Goal: Task Accomplishment & Management: Manage account settings

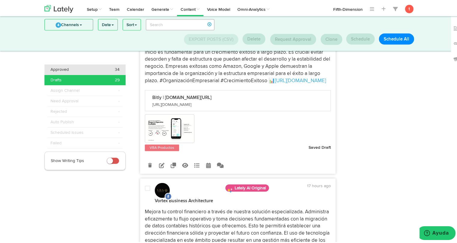
click at [65, 69] on span "Approved" at bounding box center [59, 68] width 18 height 6
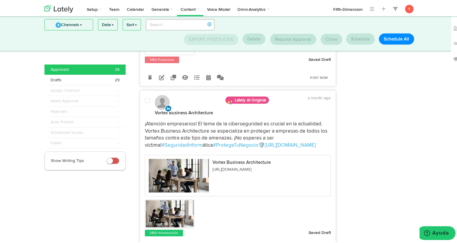
scroll to position [3668, 0]
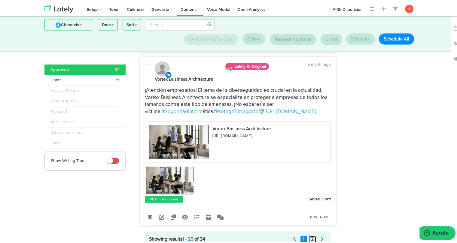
click at [309, 235] on link "2" at bounding box center [313, 238] width 8 height 7
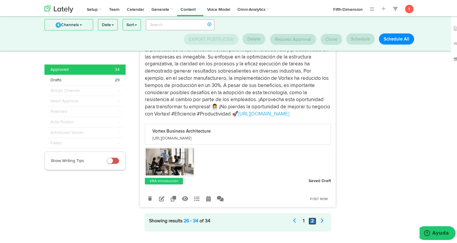
scroll to position [1349, 0]
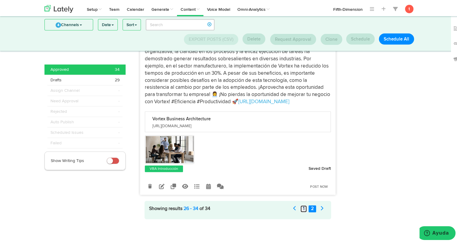
click at [302, 207] on link "1" at bounding box center [303, 208] width 6 height 7
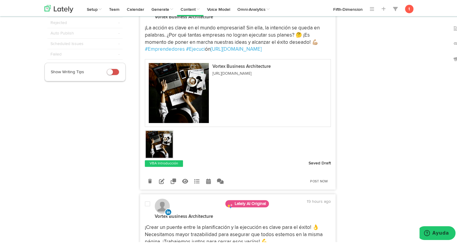
scroll to position [0, 0]
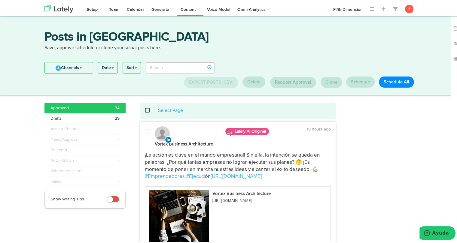
click at [145, 110] on span at bounding box center [151, 109] width 12 height 0
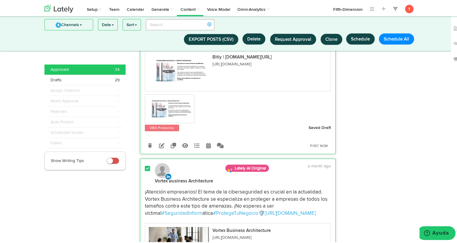
scroll to position [3529, 0]
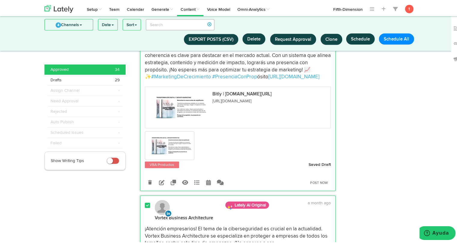
click at [147, 202] on span at bounding box center [147, 205] width 5 height 6
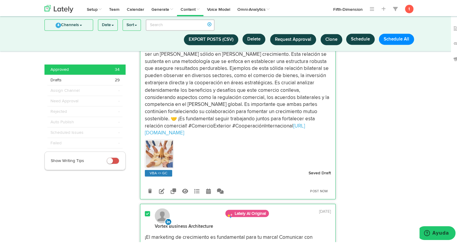
scroll to position [3339, 0]
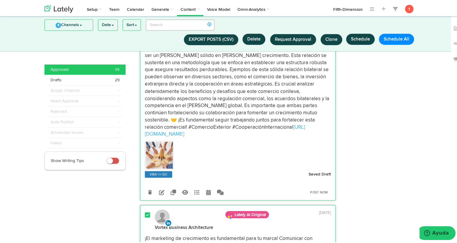
click at [146, 211] on span at bounding box center [147, 214] width 5 height 6
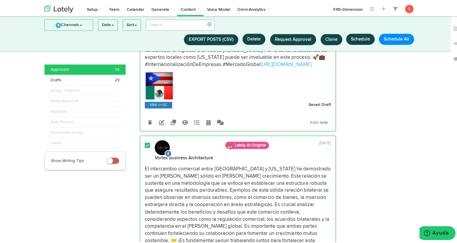
scroll to position [3178, 0]
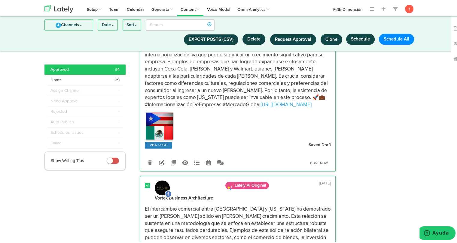
click at [147, 182] on span at bounding box center [147, 185] width 5 height 6
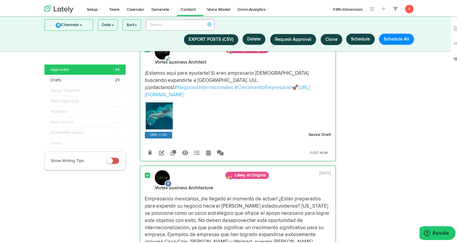
scroll to position [3004, 0]
click at [145, 172] on span at bounding box center [147, 175] width 5 height 6
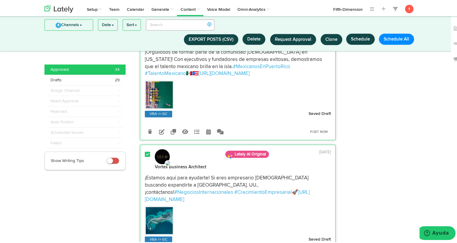
scroll to position [2868, 0]
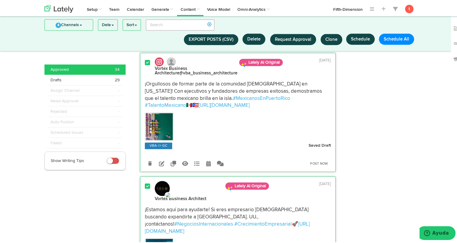
click at [145, 182] on span at bounding box center [147, 185] width 5 height 6
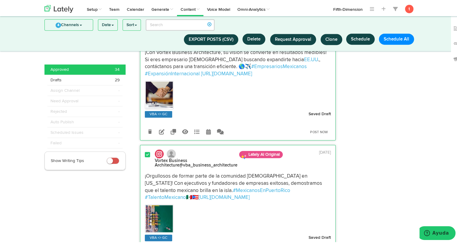
scroll to position [2775, 0]
click at [147, 151] on span at bounding box center [147, 154] width 5 height 6
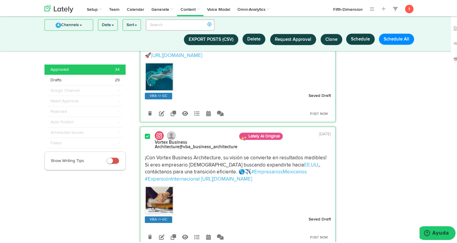
scroll to position [2669, 0]
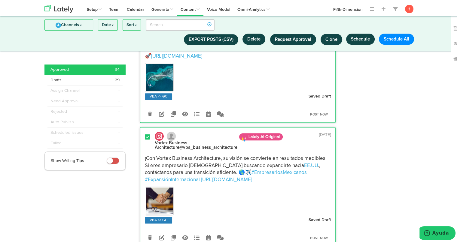
click at [145, 133] on span at bounding box center [147, 136] width 5 height 6
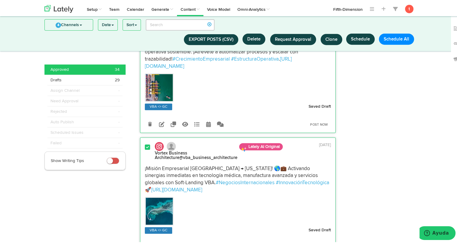
scroll to position [2535, 0]
click at [145, 141] on div "Vortex Business Architecture @vba_business_architecture Lately AI Original [DAT…" at bounding box center [237, 150] width 195 height 19
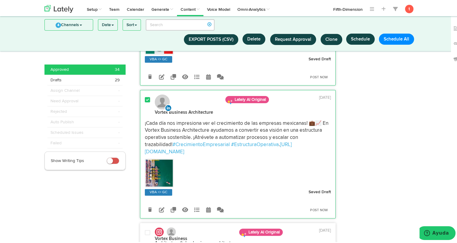
scroll to position [2450, 0]
click at [145, 96] on span at bounding box center [147, 99] width 5 height 6
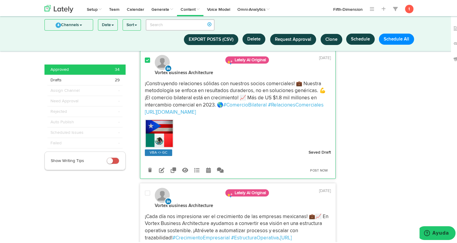
scroll to position [2356, 0]
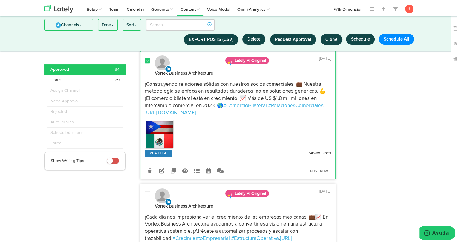
click at [145, 60] on span at bounding box center [147, 60] width 5 height 6
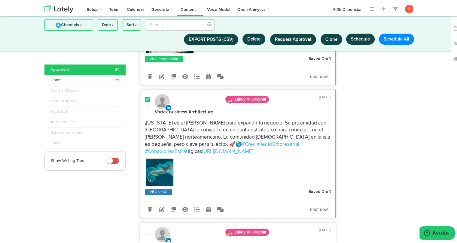
scroll to position [2182, 0]
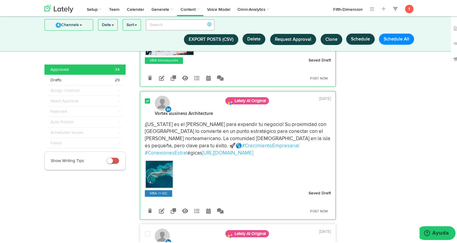
click at [145, 97] on span at bounding box center [147, 100] width 5 height 6
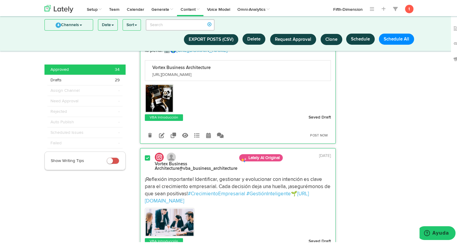
scroll to position [2001, 0]
click at [386, 35] on button "Schedule All" at bounding box center [396, 37] width 35 height 11
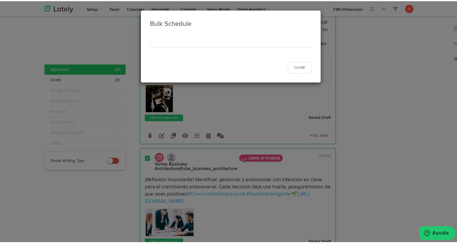
select select "11"
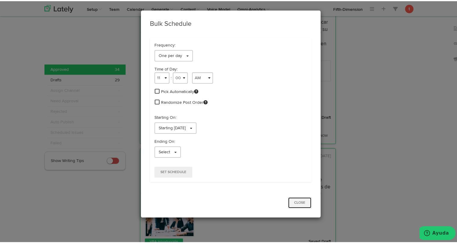
click at [288, 201] on button "Close" at bounding box center [300, 201] width 24 height 11
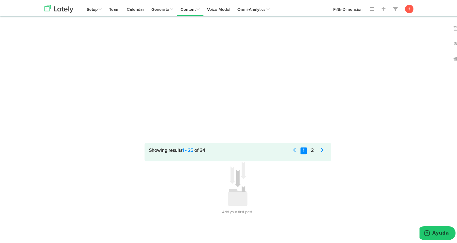
scroll to position [0, 0]
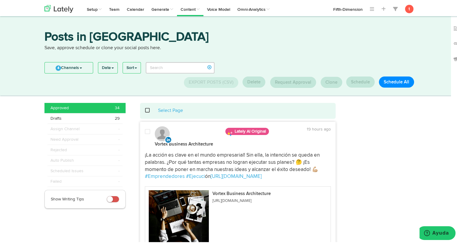
click at [145, 110] on span at bounding box center [151, 109] width 12 height 0
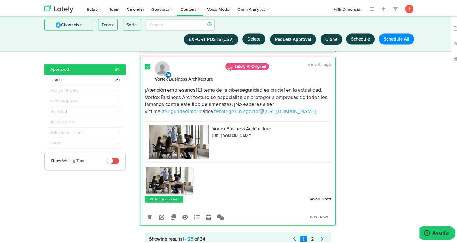
scroll to position [3621, 0]
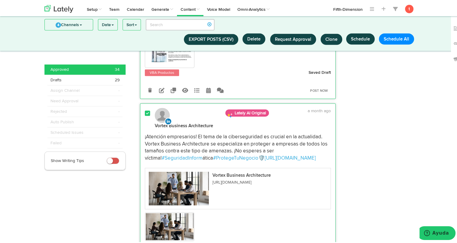
click at [145, 109] on span at bounding box center [147, 112] width 5 height 6
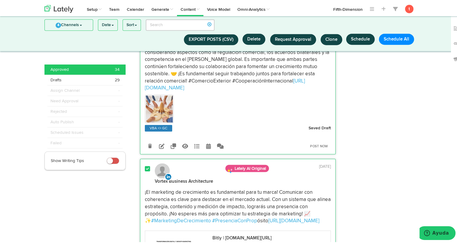
scroll to position [3381, 0]
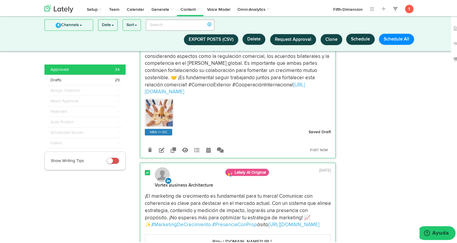
click at [145, 169] on span at bounding box center [147, 172] width 5 height 6
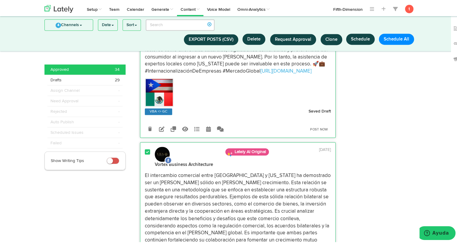
click at [145, 148] on span at bounding box center [147, 151] width 5 height 6
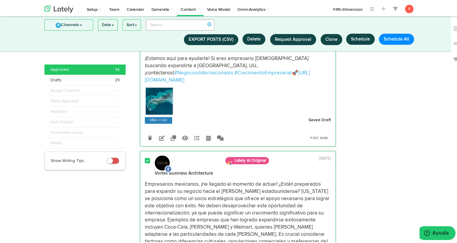
click at [145, 157] on span at bounding box center [147, 160] width 5 height 6
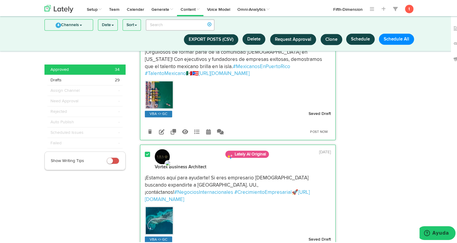
scroll to position [2874, 0]
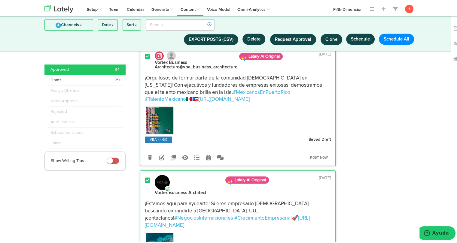
click at [145, 176] on span at bounding box center [147, 179] width 5 height 6
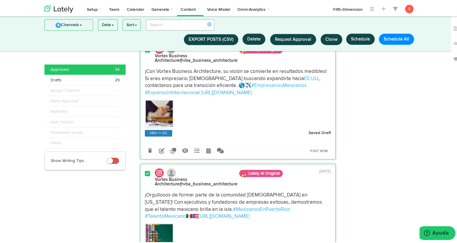
scroll to position [2751, 0]
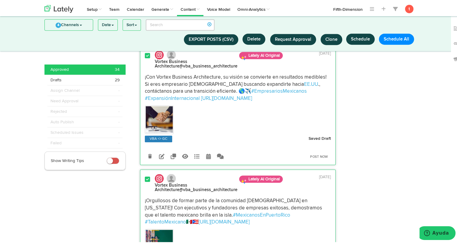
click at [145, 175] on span at bounding box center [147, 178] width 5 height 6
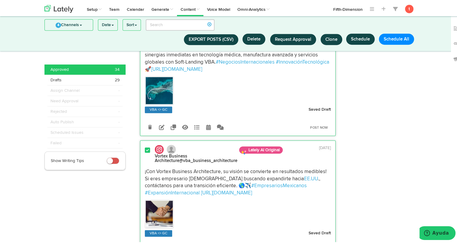
scroll to position [2643, 0]
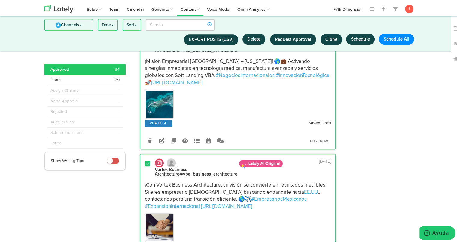
click at [145, 160] on span at bounding box center [147, 163] width 5 height 6
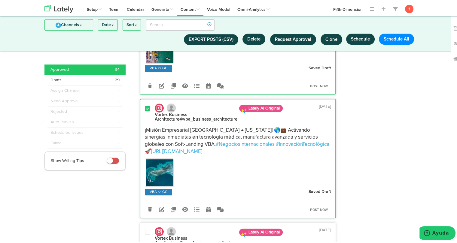
scroll to position [2532, 0]
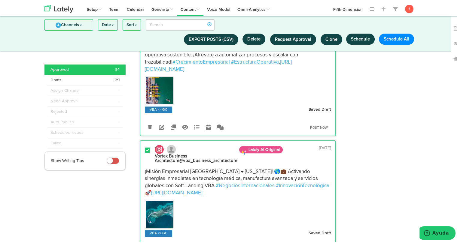
click at [145, 146] on span at bounding box center [147, 149] width 5 height 6
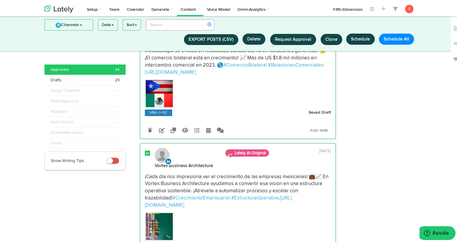
scroll to position [2396, 0]
click at [145, 150] on span at bounding box center [147, 153] width 5 height 6
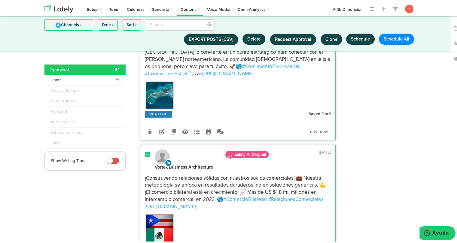
scroll to position [2261, 0]
click at [145, 151] on span at bounding box center [147, 154] width 5 height 6
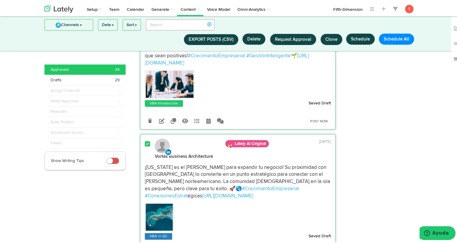
scroll to position [2138, 0]
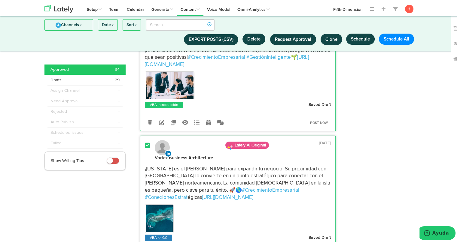
click at [145, 142] on span at bounding box center [147, 145] width 5 height 6
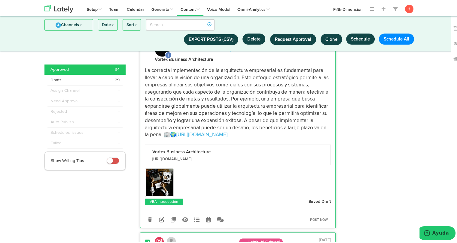
scroll to position [1941, 0]
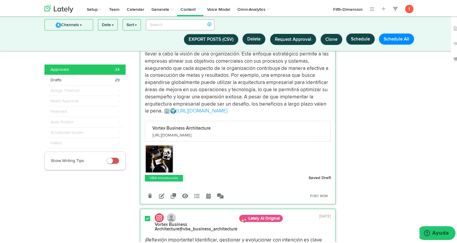
click at [145, 215] on span at bounding box center [147, 218] width 5 height 6
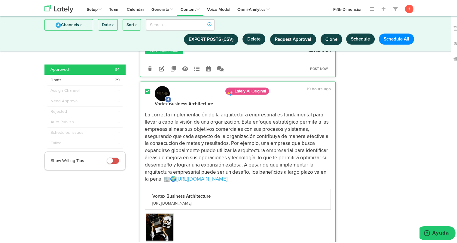
scroll to position [1872, 0]
click at [354, 40] on button "Schedule" at bounding box center [360, 37] width 29 height 11
select select "11"
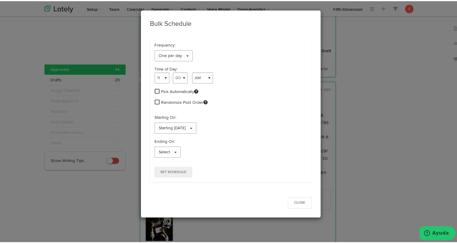
click at [155, 90] on span at bounding box center [157, 89] width 5 height 5
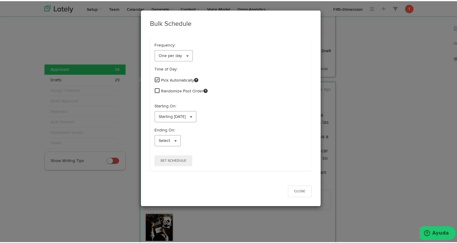
click at [155, 90] on span at bounding box center [157, 89] width 5 height 5
click at [162, 114] on span "Starting [DATE]" at bounding box center [172, 116] width 27 height 4
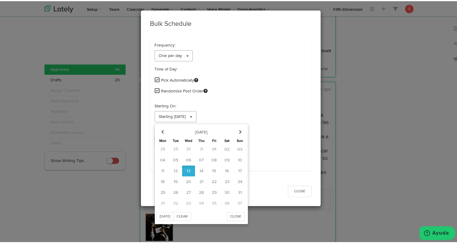
click at [246, 106] on p "Starting On:" at bounding box center [230, 105] width 153 height 6
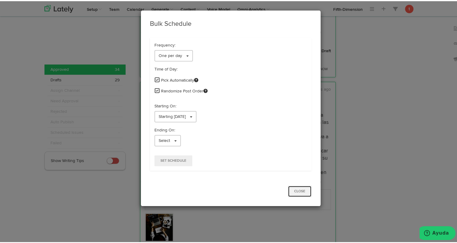
click at [301, 190] on button "Close" at bounding box center [300, 190] width 24 height 11
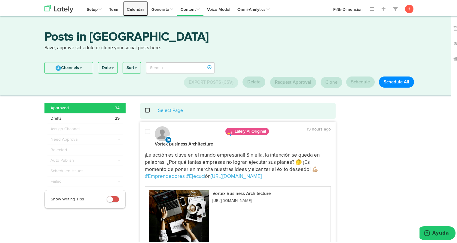
click at [137, 7] on link "Calendar" at bounding box center [135, 7] width 25 height 15
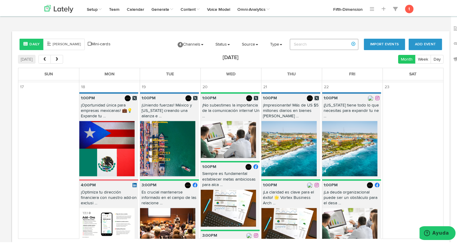
scroll to position [1235, 0]
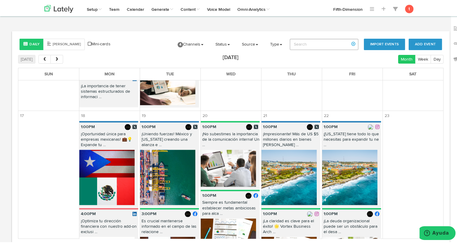
click at [94, 158] on img at bounding box center [106, 176] width 55 height 55
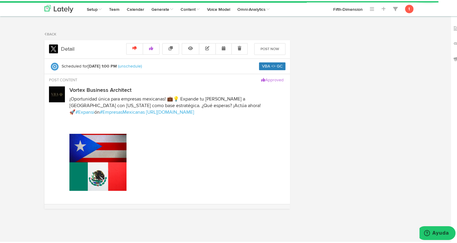
radio input "true"
select select "PM"
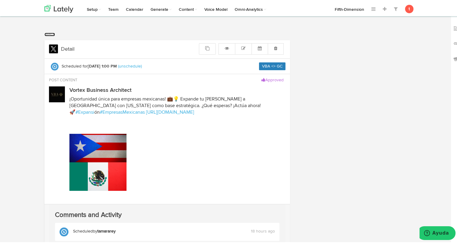
click at [48, 34] on link "Back" at bounding box center [49, 34] width 11 height 4
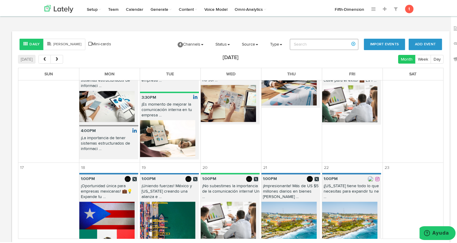
scroll to position [1183, 0]
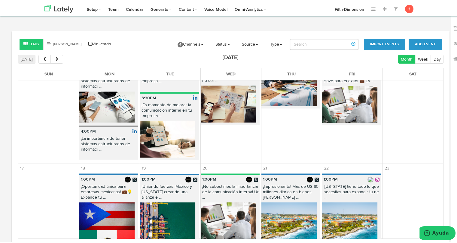
click at [93, 201] on img at bounding box center [106, 228] width 55 height 55
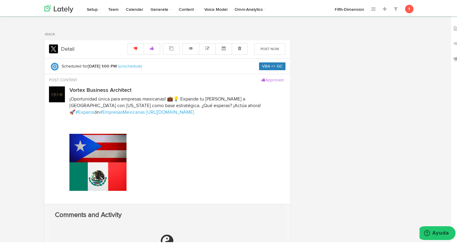
radio input "true"
select select "PM"
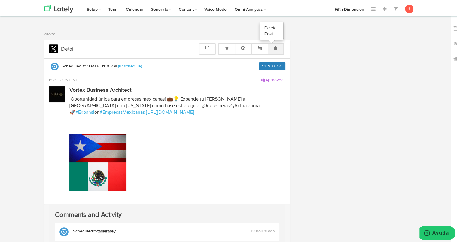
click at [275, 48] on icon at bounding box center [275, 47] width 3 height 4
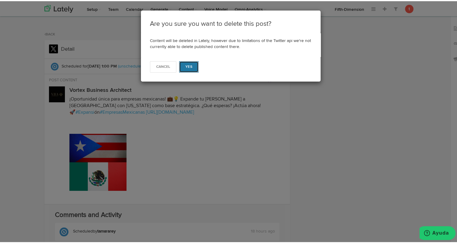
click at [191, 64] on button "Yes" at bounding box center [189, 65] width 20 height 11
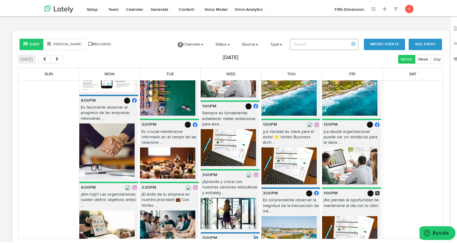
scroll to position [1325, 0]
click at [96, 132] on img at bounding box center [106, 149] width 55 height 55
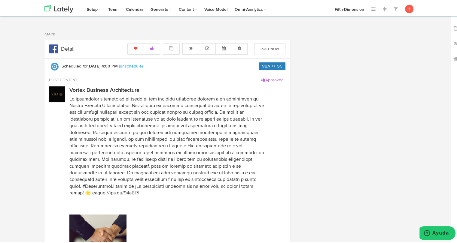
select select "4"
select select "PM"
radio input "true"
click at [279, 48] on link at bounding box center [276, 47] width 16 height 11
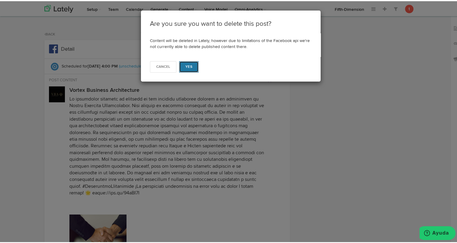
click at [193, 64] on button "Yes" at bounding box center [189, 65] width 20 height 11
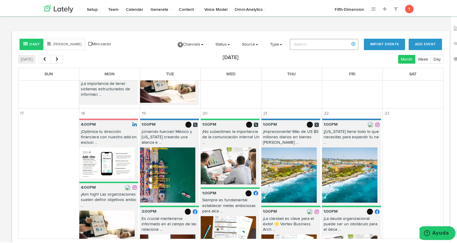
scroll to position [1235, 0]
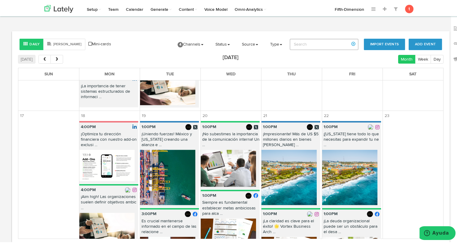
click at [154, 164] on img at bounding box center [167, 176] width 55 height 55
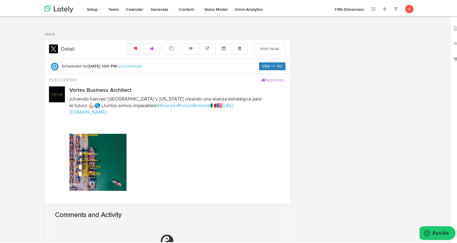
radio input "true"
select select "PM"
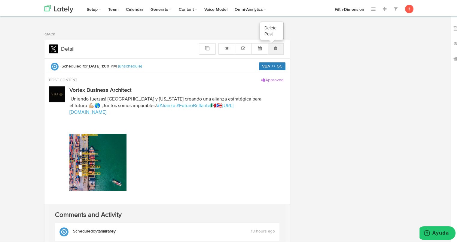
click at [275, 46] on link at bounding box center [276, 47] width 16 height 11
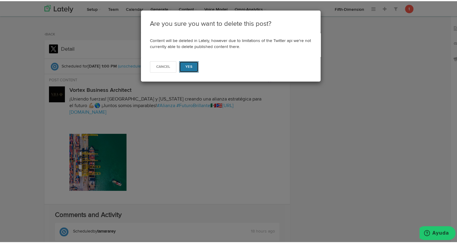
click at [193, 65] on button "Yes" at bounding box center [189, 65] width 20 height 11
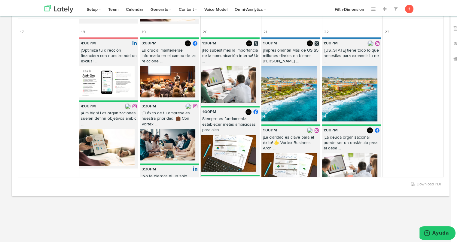
scroll to position [1220, 0]
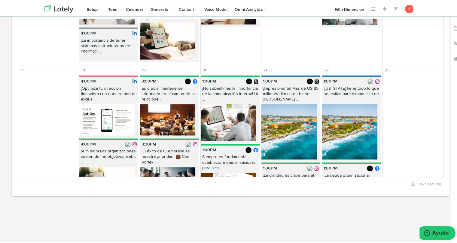
click at [169, 104] on img at bounding box center [167, 118] width 55 height 31
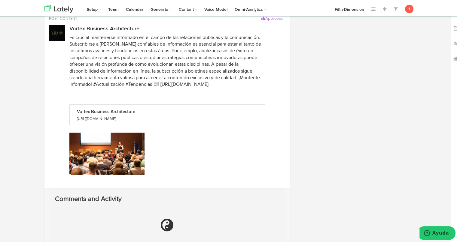
radio input "true"
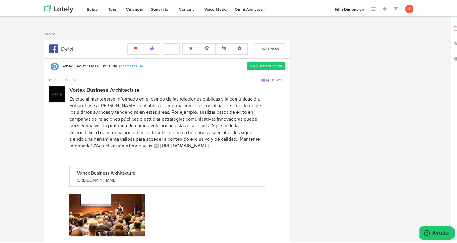
select select "3"
select select "PM"
click at [269, 46] on link at bounding box center [276, 47] width 16 height 11
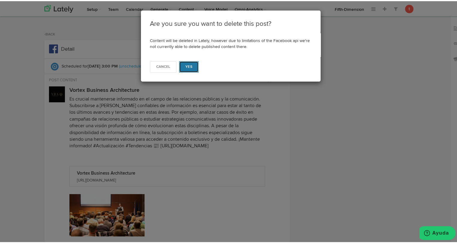
click at [194, 66] on button "Yes" at bounding box center [189, 65] width 20 height 11
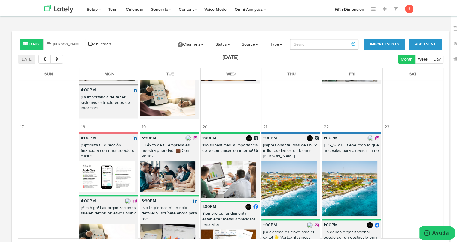
scroll to position [1223, 0]
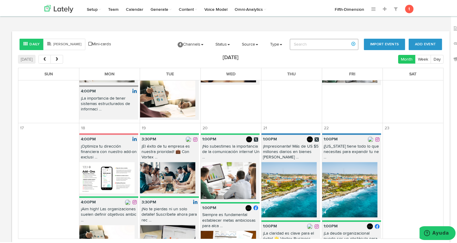
click at [150, 169] on img at bounding box center [167, 176] width 55 height 31
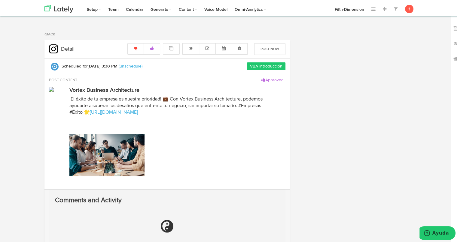
select select "3"
select select "30"
select select "PM"
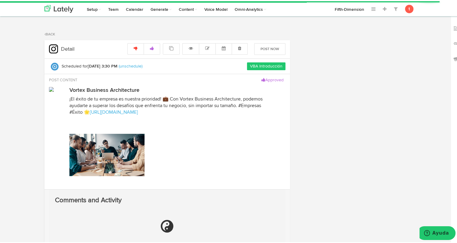
radio input "true"
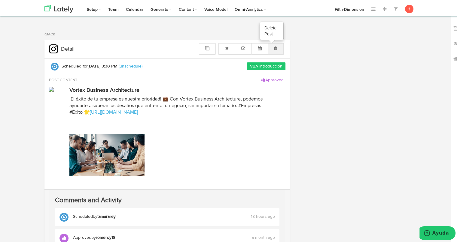
click at [273, 44] on link at bounding box center [276, 47] width 16 height 11
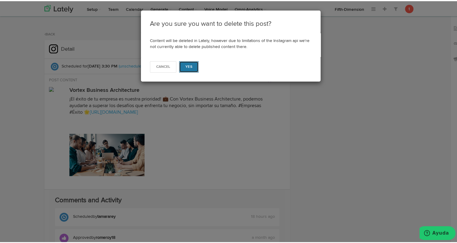
click at [194, 65] on button "Yes" at bounding box center [189, 65] width 20 height 11
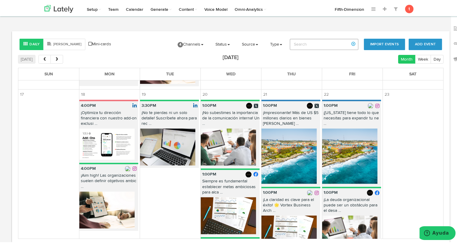
scroll to position [1258, 0]
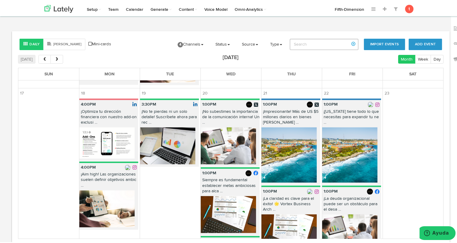
click at [163, 141] on img at bounding box center [167, 144] width 55 height 37
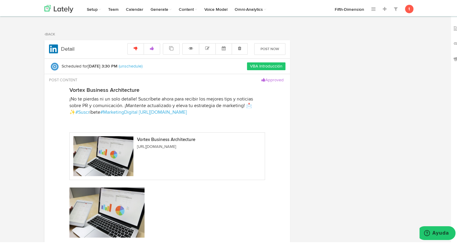
radio input "true"
select select "3"
select select "30"
select select "PM"
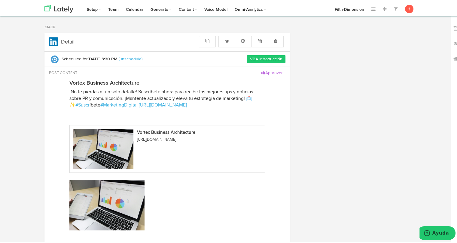
scroll to position [4, 0]
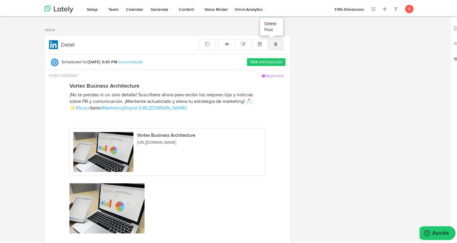
click at [270, 42] on link at bounding box center [276, 43] width 16 height 11
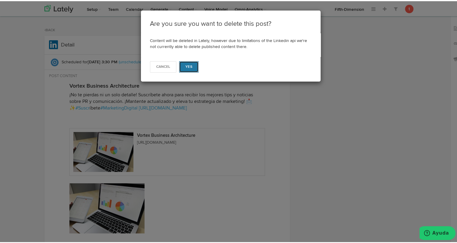
click at [189, 64] on span "Yes" at bounding box center [188, 66] width 7 height 4
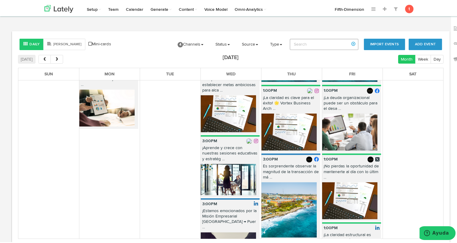
scroll to position [1384, 0]
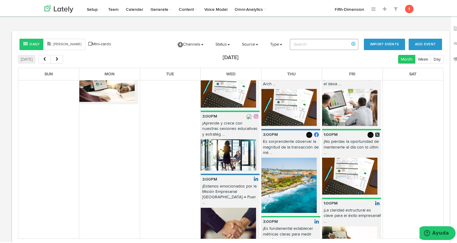
click at [222, 139] on img at bounding box center [228, 154] width 55 height 31
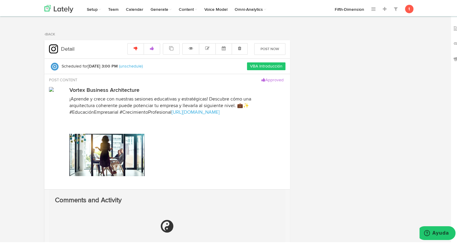
radio input "true"
select select "3"
select select "PM"
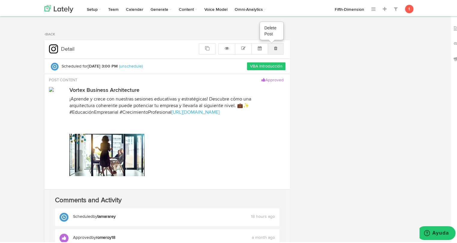
click at [274, 47] on icon at bounding box center [275, 47] width 3 height 4
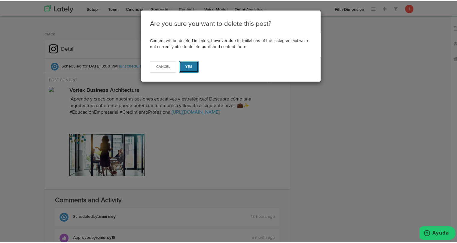
click at [193, 64] on button "Yes" at bounding box center [189, 65] width 20 height 11
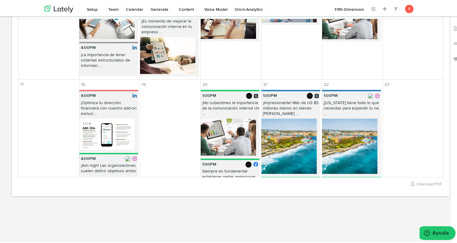
scroll to position [1205, 0]
click at [206, 125] on img at bounding box center [228, 135] width 55 height 37
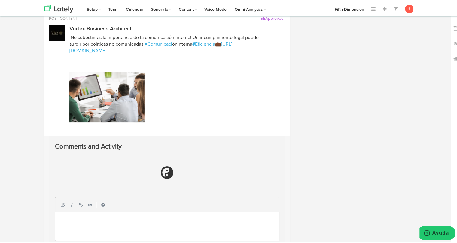
select select "PM"
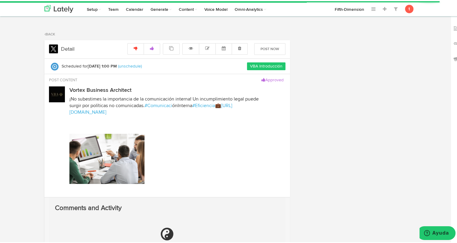
radio input "true"
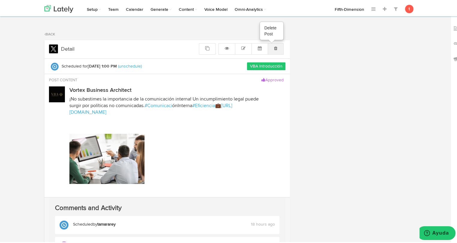
click at [276, 49] on link at bounding box center [276, 47] width 16 height 11
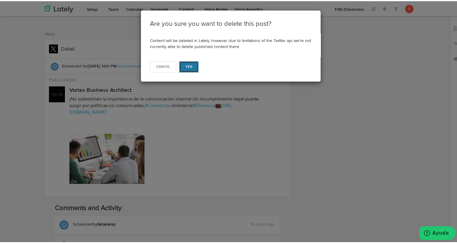
click at [194, 65] on button "Yes" at bounding box center [189, 65] width 20 height 11
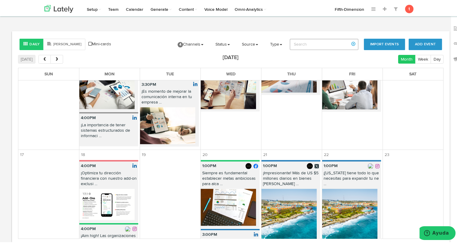
scroll to position [1196, 0]
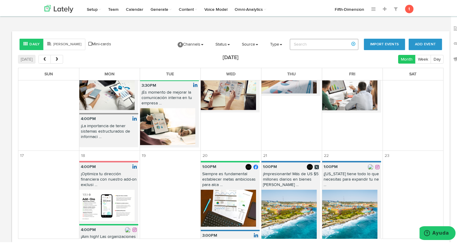
click at [219, 189] on img at bounding box center [228, 207] width 55 height 37
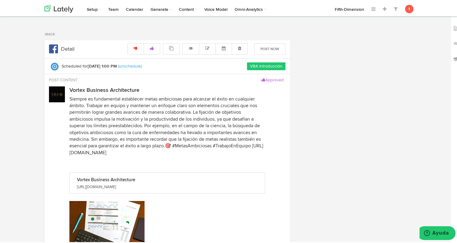
radio input "true"
select select "PM"
click at [50, 32] on link "Back" at bounding box center [49, 34] width 11 height 4
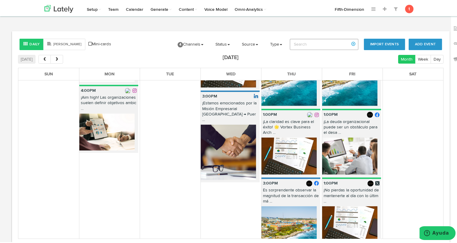
scroll to position [1339, 0]
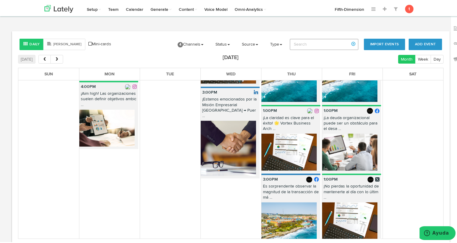
click at [208, 122] on img at bounding box center [228, 147] width 55 height 55
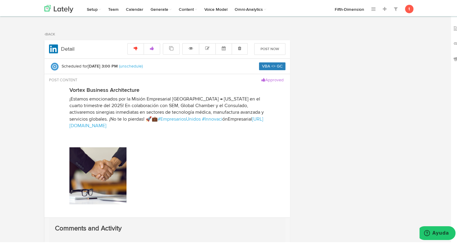
radio input "true"
select select "3"
select select "PM"
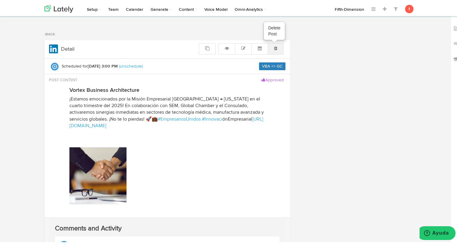
click at [277, 46] on link at bounding box center [276, 47] width 16 height 11
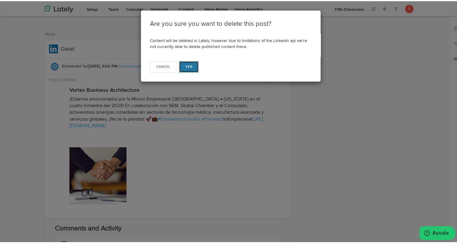
click at [185, 64] on span "Yes" at bounding box center [188, 66] width 7 height 4
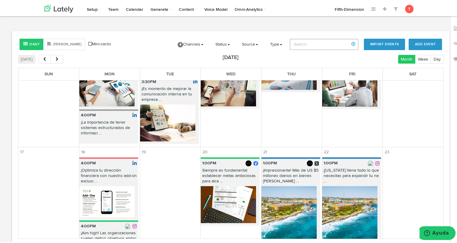
scroll to position [1198, 0]
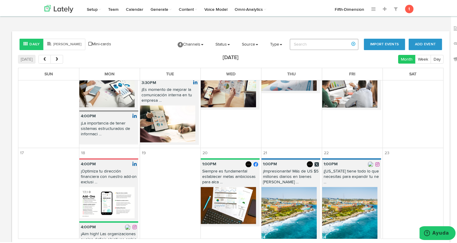
click at [226, 186] on img at bounding box center [228, 204] width 55 height 37
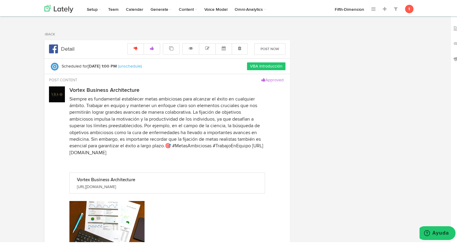
select select "PM"
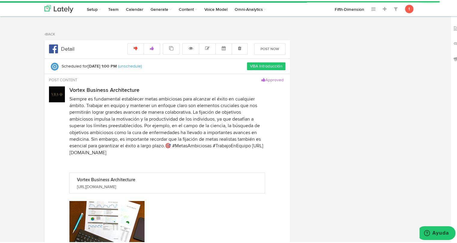
radio input "true"
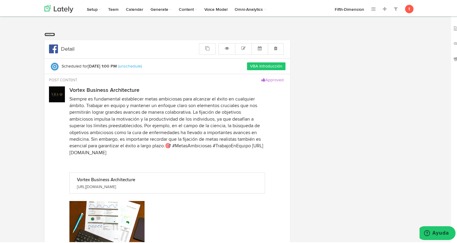
click at [45, 33] on link "Back" at bounding box center [49, 34] width 11 height 4
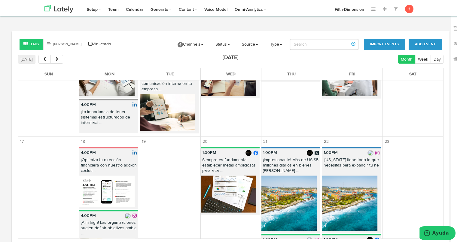
scroll to position [1209, 0]
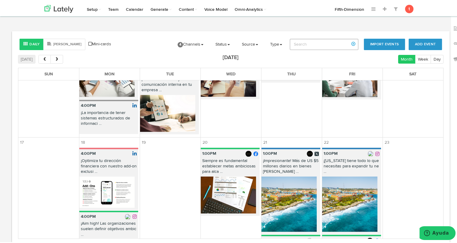
click at [264, 175] on img at bounding box center [288, 202] width 55 height 55
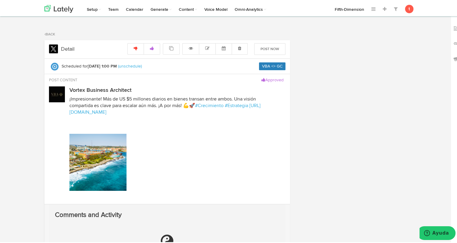
radio input "true"
select select "PM"
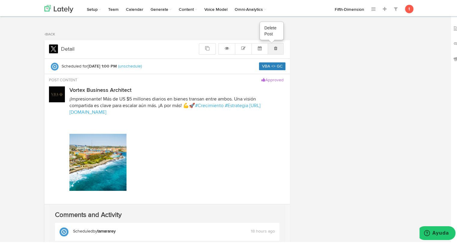
click at [271, 50] on link at bounding box center [276, 47] width 16 height 11
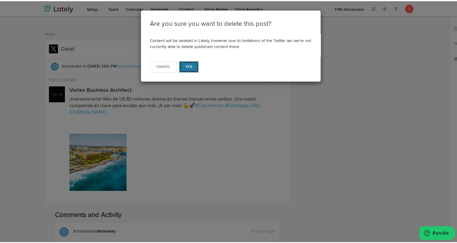
click at [191, 65] on button "Yes" at bounding box center [189, 65] width 20 height 11
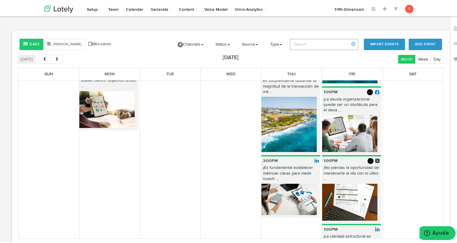
scroll to position [1287, 0]
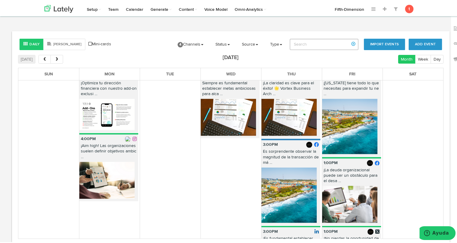
click at [276, 176] on img at bounding box center [288, 194] width 55 height 55
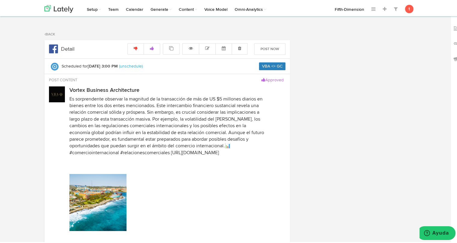
radio input "true"
select select "3"
select select "PM"
click at [274, 45] on icon at bounding box center [275, 47] width 3 height 4
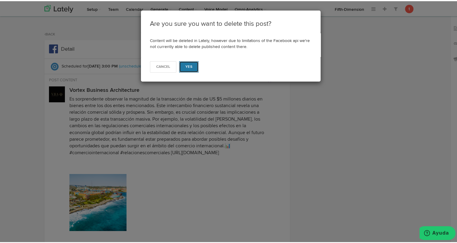
click at [185, 65] on span "Yes" at bounding box center [188, 66] width 7 height 4
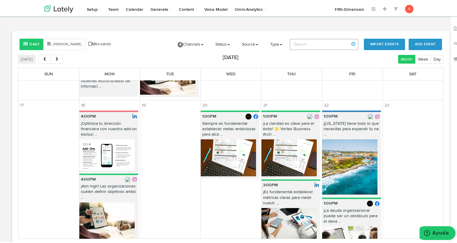
scroll to position [1247, 0]
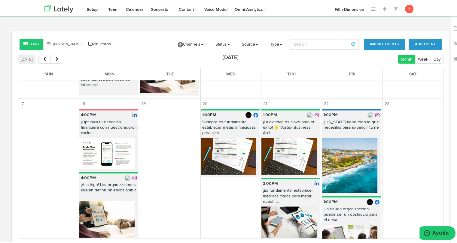
click at [291, 137] on img at bounding box center [288, 155] width 55 height 37
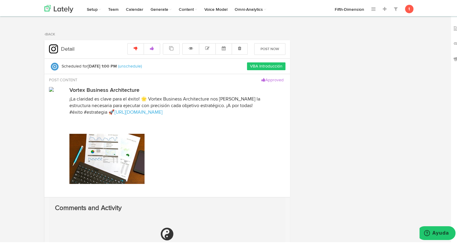
radio input "true"
select select "PM"
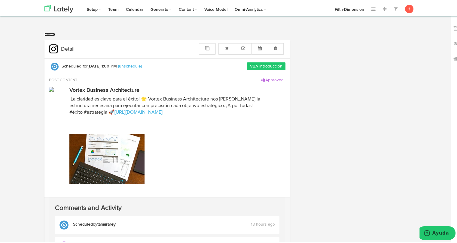
click at [53, 34] on link "Back" at bounding box center [49, 34] width 11 height 4
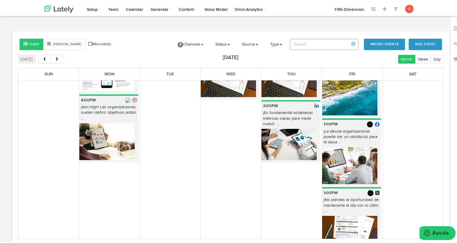
scroll to position [1311, 0]
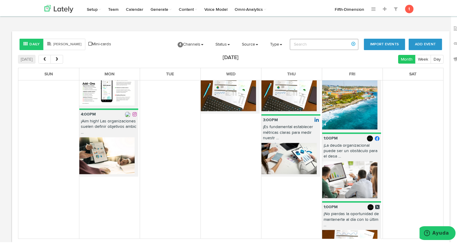
click at [286, 148] on img at bounding box center [288, 157] width 55 height 31
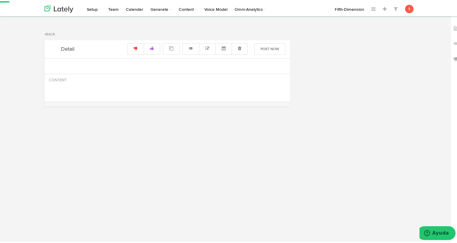
radio input "true"
select select "3"
select select "PM"
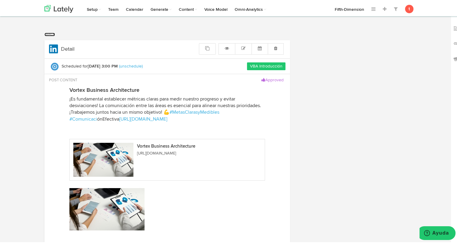
click at [46, 32] on link "Back" at bounding box center [49, 34] width 11 height 4
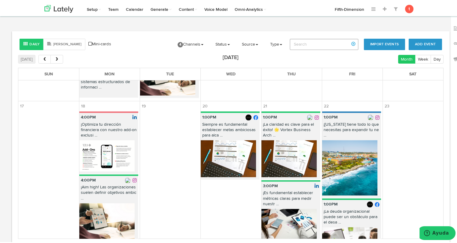
scroll to position [1244, 0]
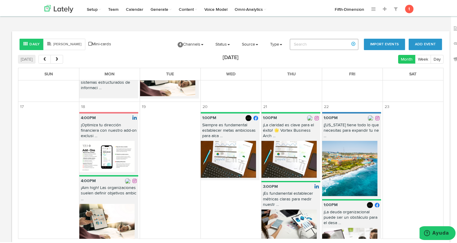
click at [354, 154] on img at bounding box center [349, 167] width 55 height 55
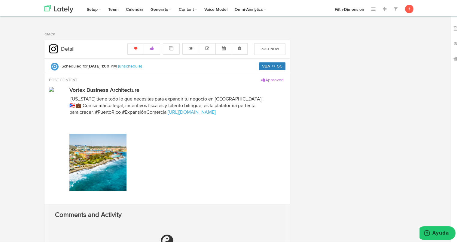
radio input "true"
select select "PM"
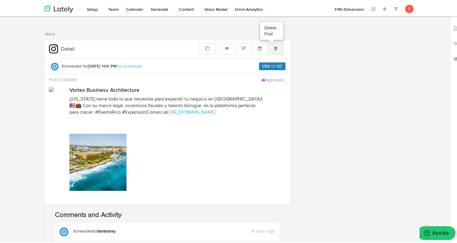
click at [274, 47] on icon at bounding box center [275, 47] width 3 height 4
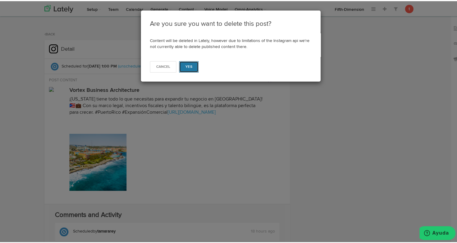
click at [183, 69] on button "Yes" at bounding box center [189, 65] width 20 height 11
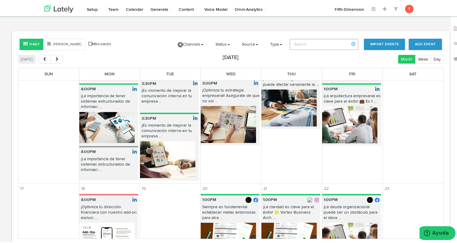
scroll to position [1162, 0]
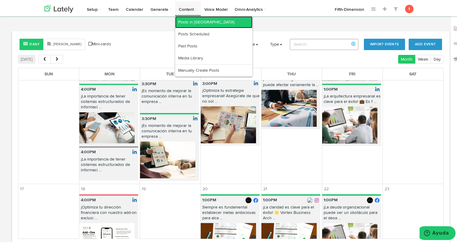
click at [188, 20] on link "Posts in [GEOGRAPHIC_DATA]" at bounding box center [213, 21] width 77 height 12
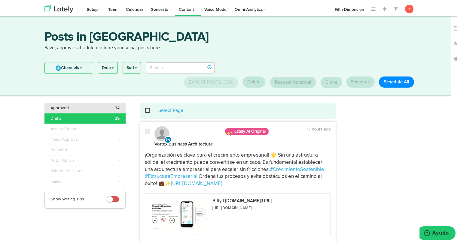
click at [104, 104] on div "Approved 34" at bounding box center [84, 107] width 69 height 6
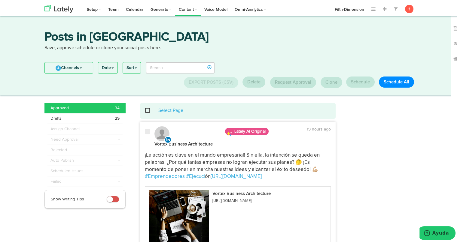
click at [145, 110] on span at bounding box center [151, 109] width 13 height 4
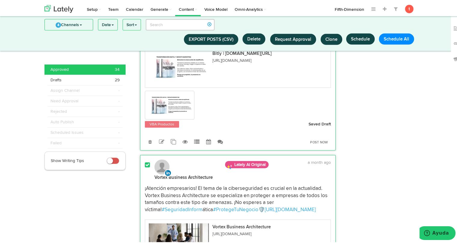
scroll to position [3569, 0]
click at [145, 161] on span at bounding box center [147, 164] width 5 height 6
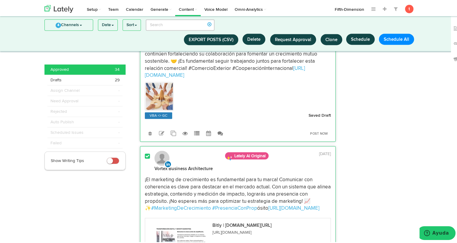
scroll to position [3397, 0]
click at [145, 152] on span at bounding box center [147, 155] width 5 height 6
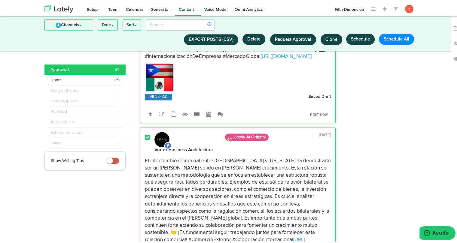
scroll to position [3226, 0]
click at [145, 134] on span at bounding box center [147, 137] width 5 height 6
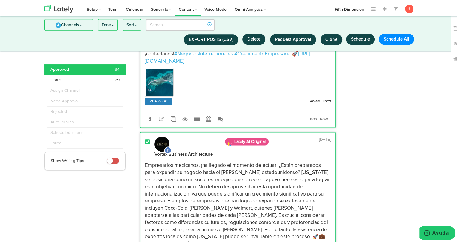
scroll to position [3038, 0]
click at [145, 138] on span at bounding box center [147, 141] width 5 height 6
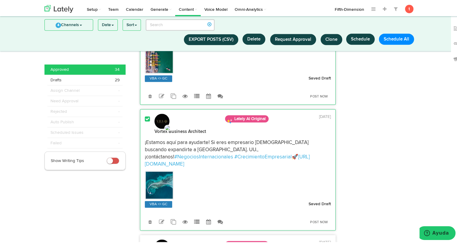
scroll to position [2934, 0]
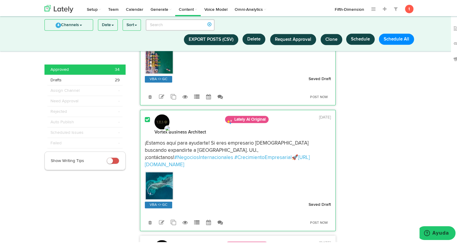
click at [145, 116] on span at bounding box center [147, 119] width 5 height 6
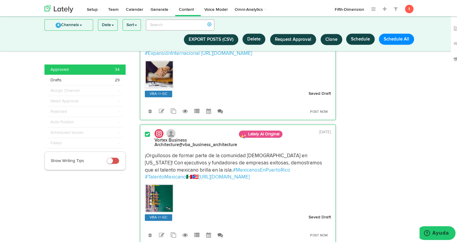
scroll to position [2784, 0]
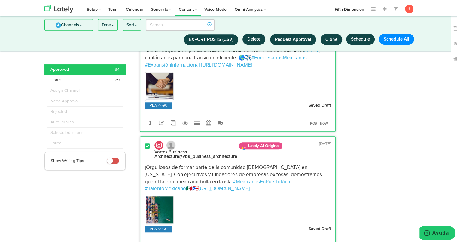
click at [146, 142] on span at bounding box center [147, 145] width 5 height 6
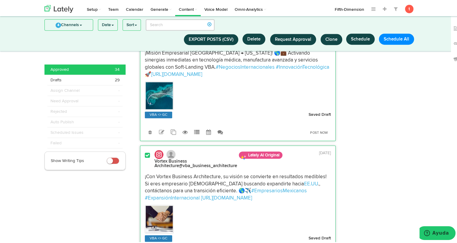
scroll to position [2651, 0]
click at [145, 152] on span at bounding box center [147, 155] width 5 height 6
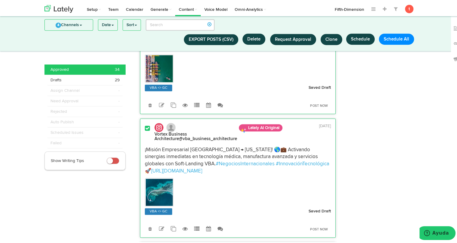
scroll to position [2553, 0]
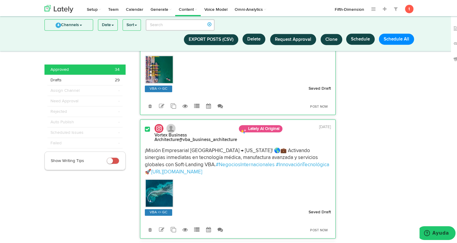
click at [145, 125] on span at bounding box center [147, 128] width 5 height 6
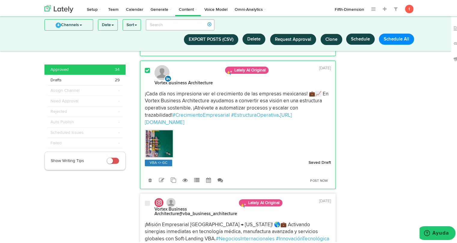
scroll to position [2479, 0]
click at [145, 68] on span at bounding box center [147, 70] width 5 height 6
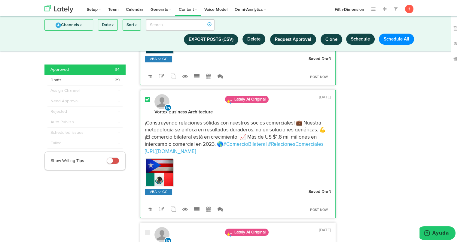
scroll to position [2316, 0]
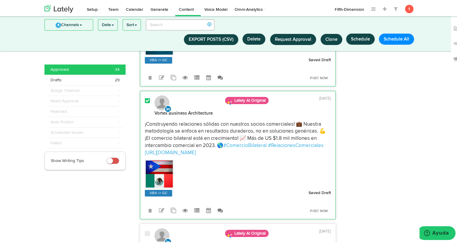
click at [145, 98] on span at bounding box center [147, 100] width 5 height 6
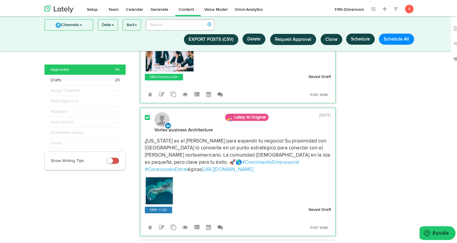
scroll to position [2166, 0]
click at [146, 114] on span at bounding box center [147, 117] width 5 height 6
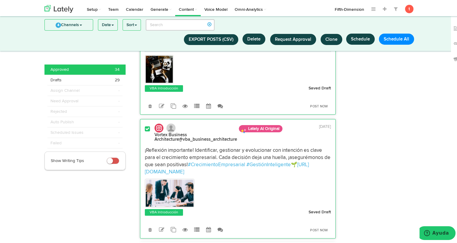
scroll to position [2030, 0]
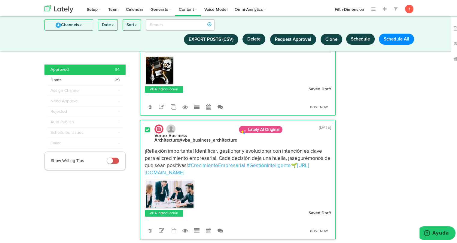
click at [145, 127] on span at bounding box center [147, 129] width 5 height 6
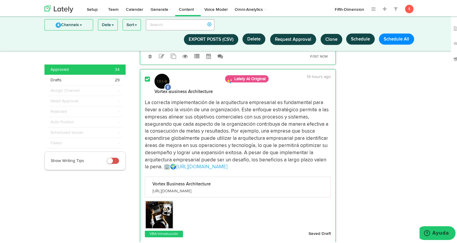
scroll to position [1883, 0]
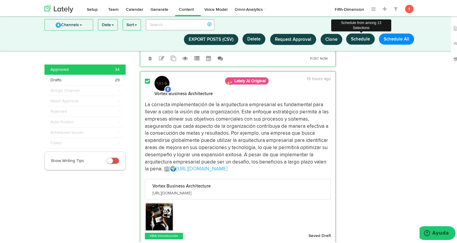
click at [360, 41] on button "Schedule" at bounding box center [360, 37] width 29 height 11
select select "11"
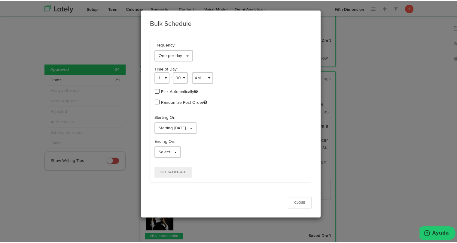
click at [155, 89] on span at bounding box center [157, 89] width 5 height 5
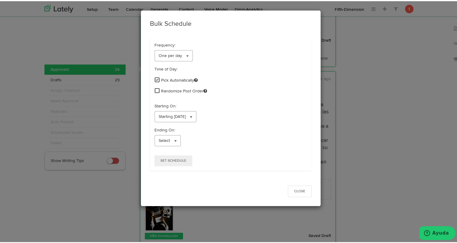
click at [155, 92] on span at bounding box center [157, 89] width 5 height 5
click at [175, 117] on span "Starting [DATE]" at bounding box center [172, 116] width 27 height 4
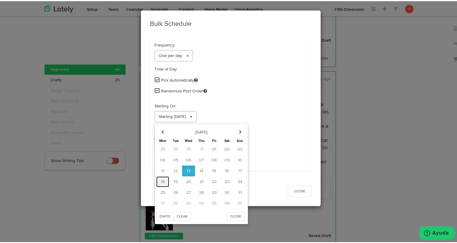
click at [157, 178] on button "18" at bounding box center [162, 180] width 13 height 11
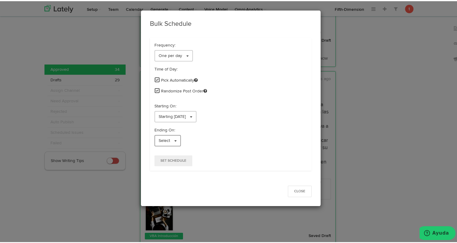
click at [166, 140] on span "Select" at bounding box center [164, 140] width 11 height 4
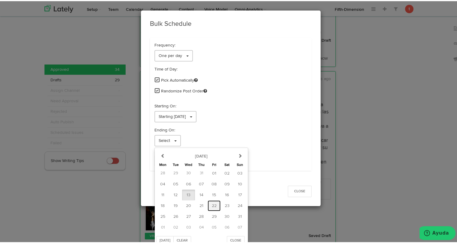
click at [212, 206] on span "22" at bounding box center [214, 205] width 5 height 4
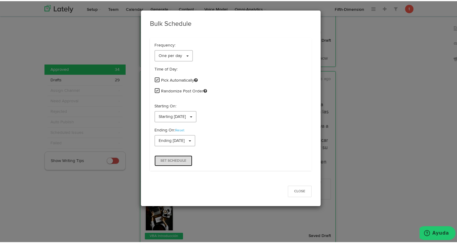
click at [183, 158] on span "Set Schedule" at bounding box center [173, 160] width 26 height 4
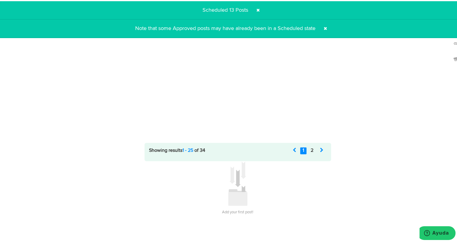
scroll to position [0, 0]
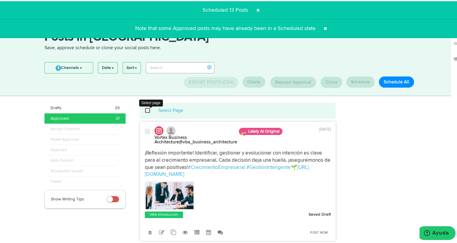
click at [145, 111] on span at bounding box center [151, 109] width 13 height 4
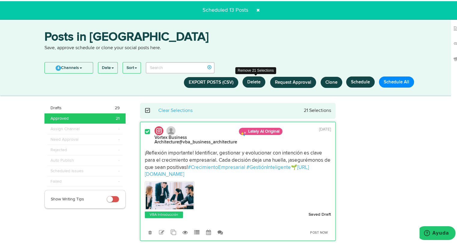
click at [251, 78] on button "Delete" at bounding box center [253, 80] width 23 height 11
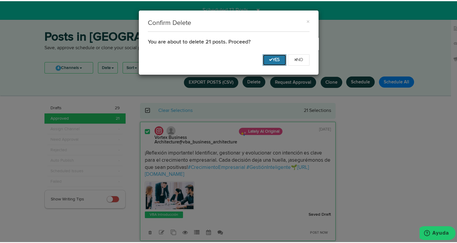
click at [272, 55] on button "Yes" at bounding box center [275, 58] width 24 height 11
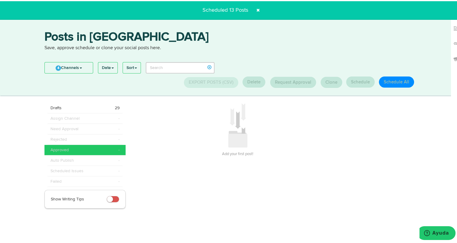
click at [256, 11] on span at bounding box center [258, 9] width 10 height 10
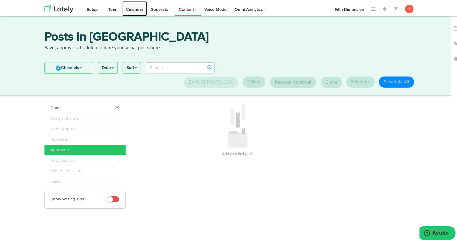
click at [130, 4] on link "Calendar" at bounding box center [134, 7] width 25 height 15
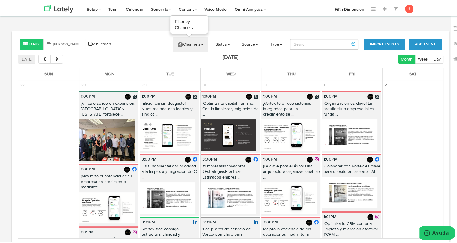
click at [195, 39] on link "4 Channels" at bounding box center [190, 43] width 35 height 15
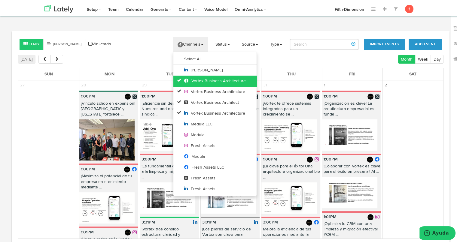
click at [185, 78] on icon at bounding box center [187, 80] width 7 height 4
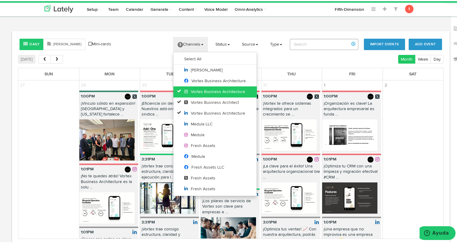
click at [183, 94] on link "Vortex Business Architecture" at bounding box center [214, 90] width 83 height 11
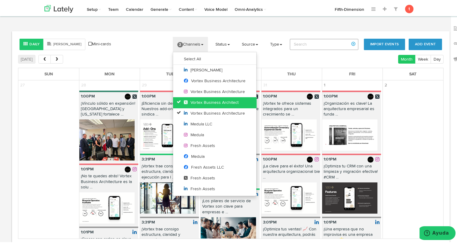
click at [184, 101] on icon at bounding box center [187, 101] width 7 height 4
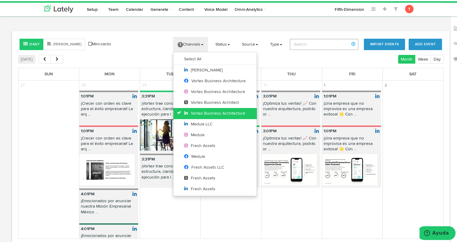
click at [184, 114] on icon at bounding box center [187, 112] width 7 height 4
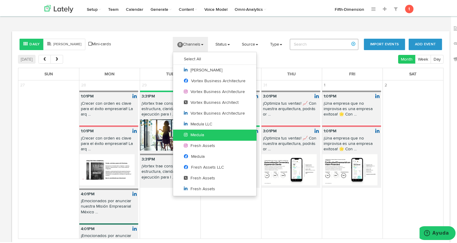
click at [181, 137] on link "Medula" at bounding box center [214, 134] width 83 height 11
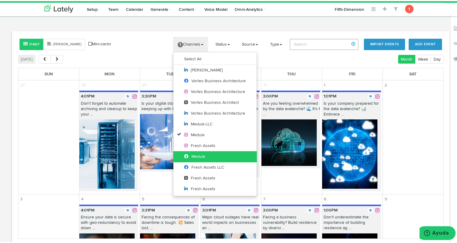
click at [186, 157] on icon at bounding box center [187, 155] width 7 height 4
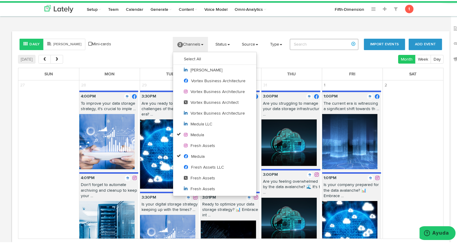
click at [404, 119] on td at bounding box center [412, 184] width 61 height 190
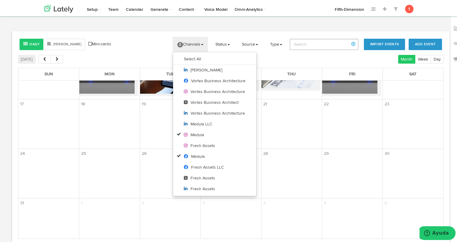
scroll to position [667, 0]
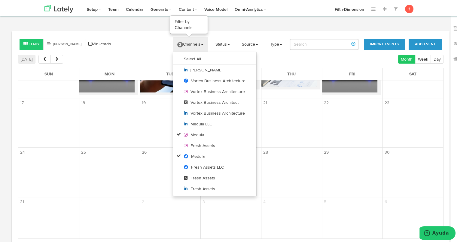
click at [197, 47] on link "2 Channels" at bounding box center [190, 43] width 35 height 15
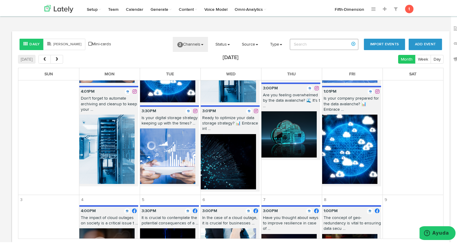
scroll to position [70, 0]
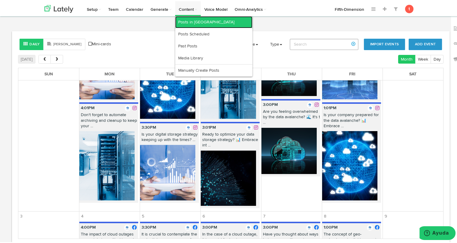
click at [189, 20] on link "Posts in [GEOGRAPHIC_DATA]" at bounding box center [213, 21] width 77 height 12
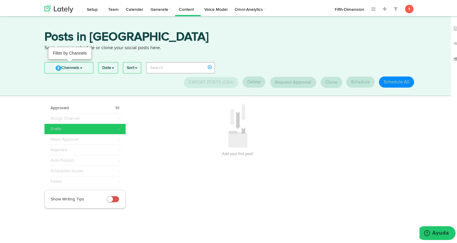
click at [83, 69] on link "2 Channels" at bounding box center [69, 66] width 48 height 11
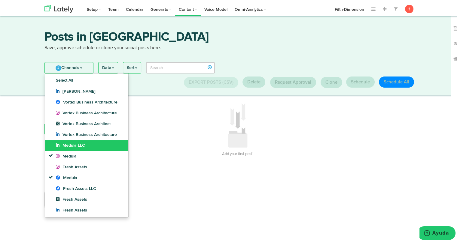
click at [81, 146] on span "Medula LLC" at bounding box center [70, 144] width 29 height 4
click at [185, 183] on div "Add your first post! Filters Close 0 0 0" at bounding box center [279, 155] width 286 height 106
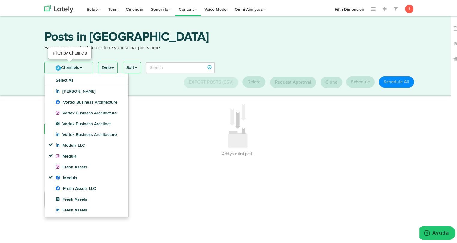
click at [85, 68] on link "3 Channels" at bounding box center [69, 66] width 48 height 11
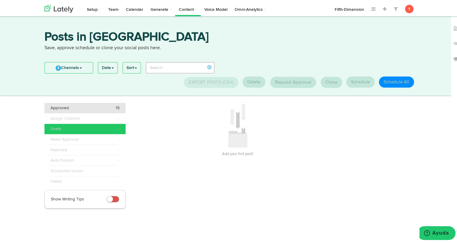
click at [75, 107] on div "Approved 15" at bounding box center [84, 107] width 69 height 6
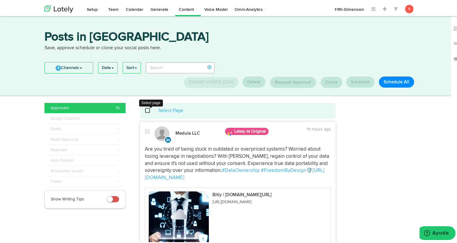
click at [147, 111] on span at bounding box center [151, 109] width 13 height 4
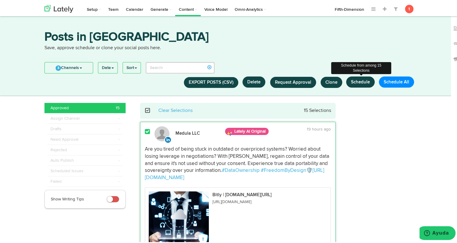
click at [352, 77] on button "Schedule" at bounding box center [360, 80] width 29 height 11
select select "11"
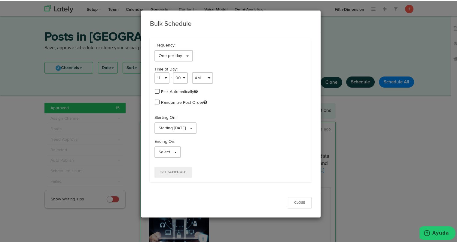
click at [177, 92] on span "Pick Automatically" at bounding box center [179, 91] width 37 height 6
click at [155, 90] on span at bounding box center [157, 89] width 5 height 5
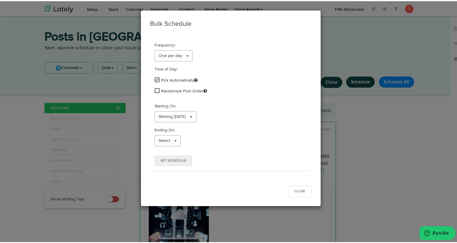
click at [156, 102] on p "Starting On:" at bounding box center [230, 105] width 153 height 6
click at [155, 95] on div "Time of Day: 1 2 3 4 5 6 7 8 9 10 11 12 : 00 01 02 03 04 05 06 07 08 09 10 11 1…" at bounding box center [231, 81] width 162 height 32
click at [155, 90] on span at bounding box center [157, 89] width 5 height 5
click at [158, 110] on link "Starting [DATE]" at bounding box center [175, 115] width 42 height 11
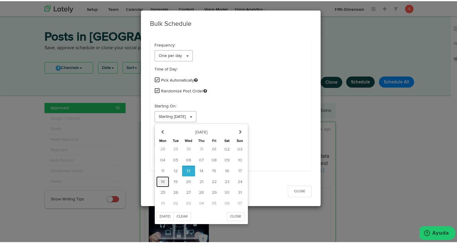
click at [161, 179] on span "18" at bounding box center [163, 181] width 4 height 4
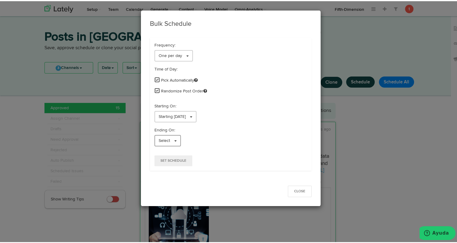
click at [165, 139] on span "Select" at bounding box center [164, 140] width 11 height 4
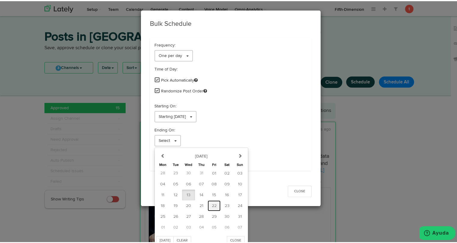
click at [212, 205] on span "22" at bounding box center [214, 205] width 5 height 4
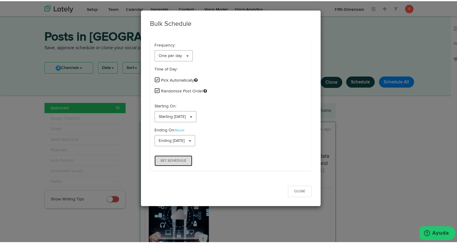
click at [178, 158] on span "Set Schedule" at bounding box center [173, 160] width 26 height 4
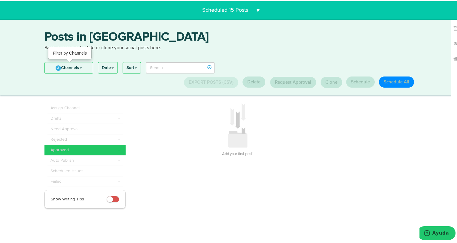
click at [76, 67] on link "3 Channels" at bounding box center [69, 66] width 48 height 11
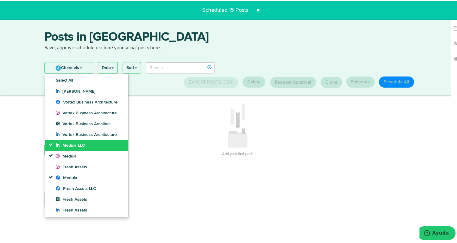
click at [68, 147] on span "Medula LLC" at bounding box center [70, 144] width 29 height 4
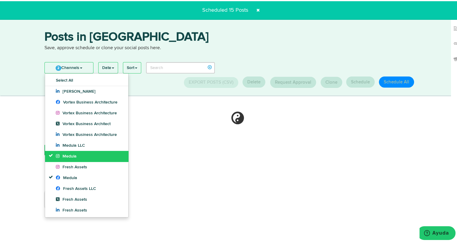
click at [67, 154] on span "Medula" at bounding box center [66, 155] width 21 height 4
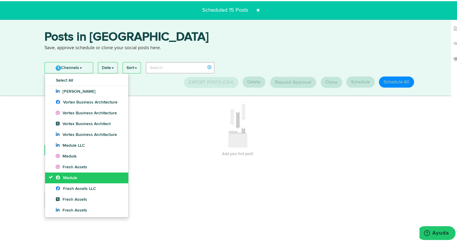
click at [67, 175] on span "Medula" at bounding box center [66, 177] width 21 height 4
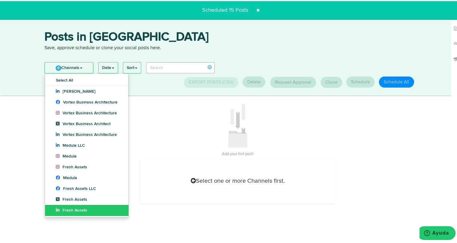
click at [72, 206] on link "Fresh Assets" at bounding box center [86, 209] width 83 height 11
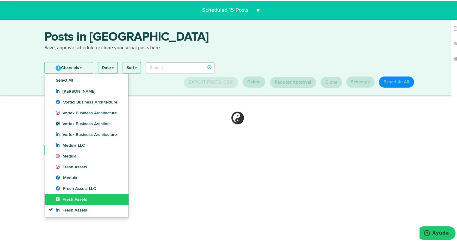
click at [72, 203] on link "Fresh Assets" at bounding box center [86, 198] width 83 height 11
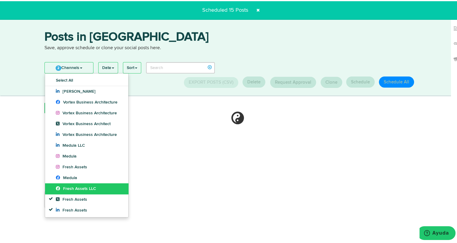
click at [75, 187] on span "Fresh Assets LLC" at bounding box center [76, 188] width 40 height 4
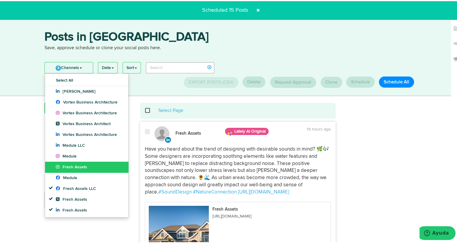
click at [89, 166] on link "Fresh Assets" at bounding box center [86, 166] width 83 height 11
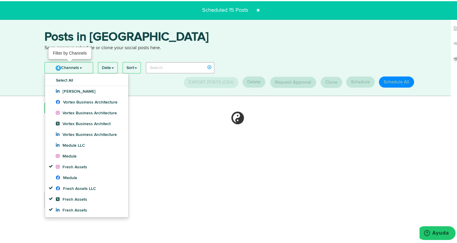
click at [82, 67] on link "4 Channels" at bounding box center [69, 66] width 48 height 11
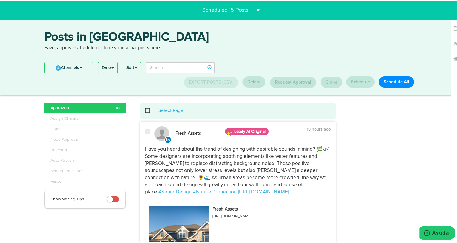
click at [147, 111] on span at bounding box center [151, 109] width 13 height 4
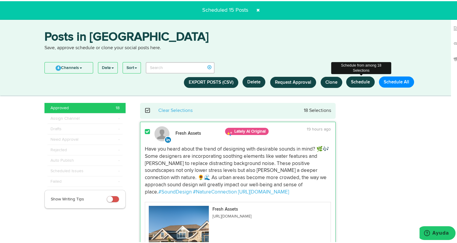
click at [353, 81] on button "Schedule" at bounding box center [360, 80] width 29 height 11
select select "11"
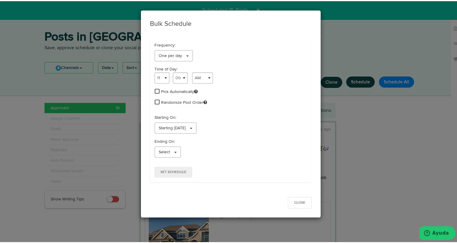
click at [155, 90] on span at bounding box center [157, 89] width 5 height 5
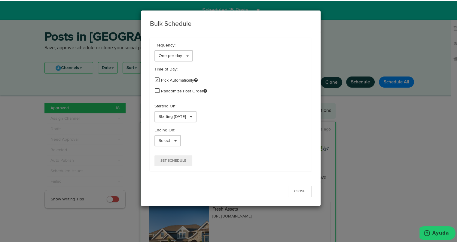
click at [155, 90] on span at bounding box center [157, 89] width 5 height 5
click at [170, 118] on span "Starting [DATE]" at bounding box center [172, 116] width 27 height 4
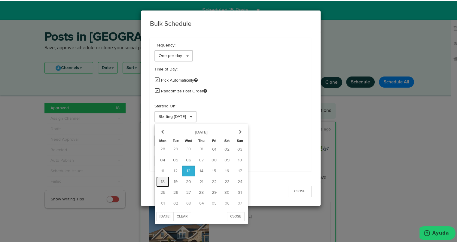
click at [161, 179] on span "18" at bounding box center [163, 181] width 4 height 4
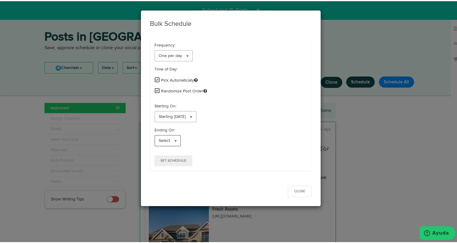
click at [161, 140] on span "Select" at bounding box center [164, 140] width 11 height 4
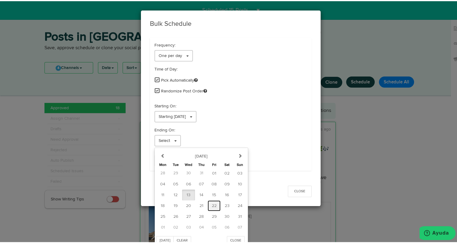
click at [212, 204] on span "22" at bounding box center [214, 205] width 5 height 4
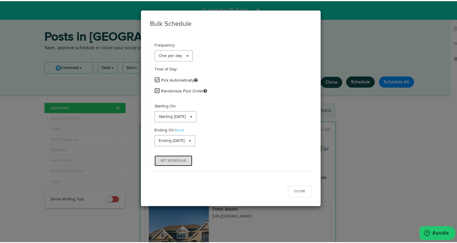
click at [178, 158] on span "Set Schedule" at bounding box center [173, 160] width 26 height 4
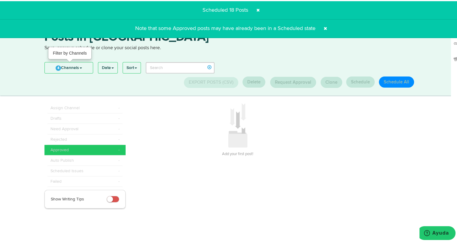
click at [60, 65] on link "4 Channels" at bounding box center [69, 66] width 48 height 11
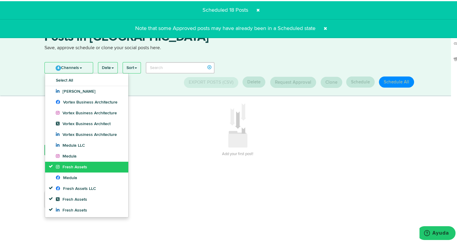
click at [61, 167] on span "Fresh Assets" at bounding box center [71, 166] width 31 height 4
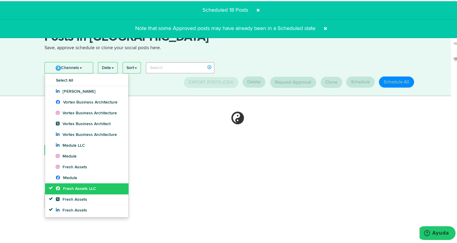
click at [59, 190] on link "Fresh Assets LLC" at bounding box center [86, 187] width 83 height 11
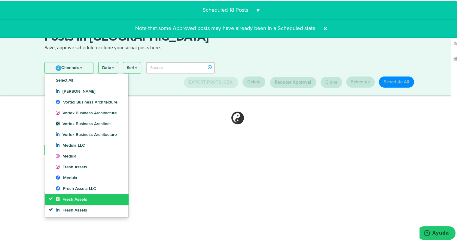
click at [58, 200] on icon at bounding box center [59, 198] width 7 height 4
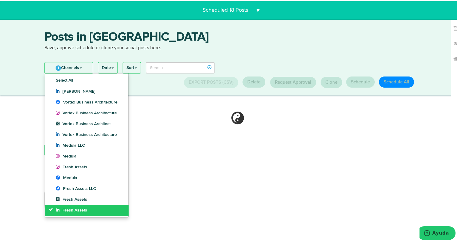
click at [57, 209] on icon at bounding box center [59, 209] width 7 height 4
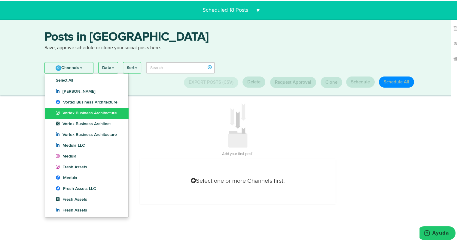
click at [76, 112] on span "Vortex Business Architecture" at bounding box center [86, 112] width 61 height 4
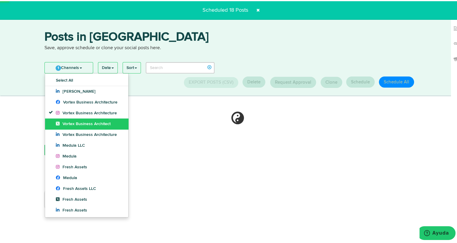
click at [74, 123] on span "Vortex Business Architect" at bounding box center [83, 123] width 55 height 4
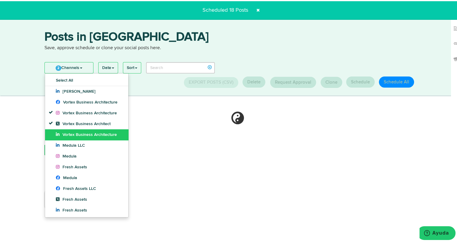
click at [73, 132] on span "Vortex Business Architecture" at bounding box center [86, 134] width 61 height 4
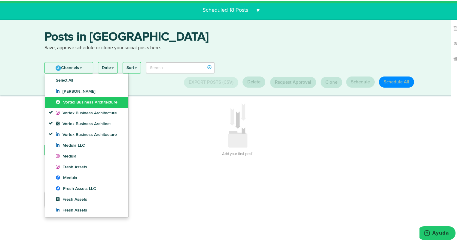
click at [80, 97] on link "Vortex Business Architecture" at bounding box center [86, 101] width 83 height 11
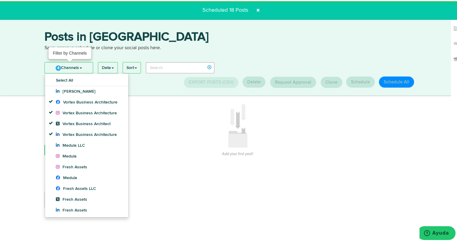
click at [83, 63] on link "4 Channels" at bounding box center [69, 66] width 48 height 11
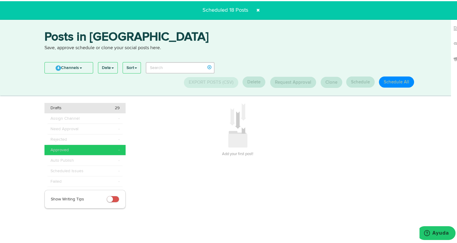
click at [79, 112] on li "Drafts 29" at bounding box center [84, 107] width 81 height 11
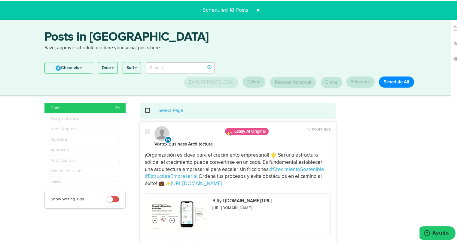
click at [145, 109] on span at bounding box center [151, 109] width 13 height 4
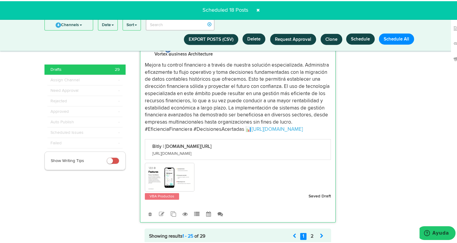
scroll to position [3774, 0]
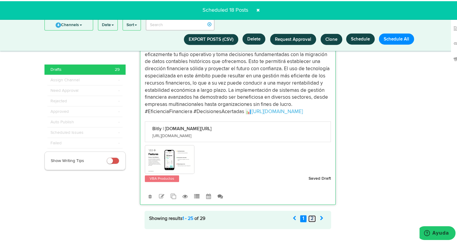
click at [309, 215] on link "2" at bounding box center [312, 218] width 8 height 7
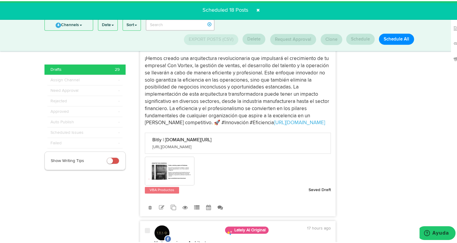
scroll to position [0, 0]
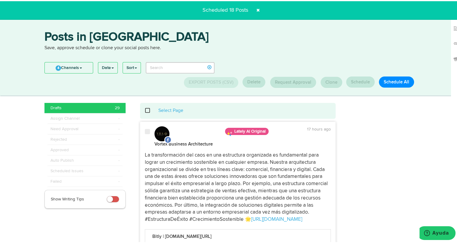
click at [146, 111] on span at bounding box center [151, 109] width 13 height 4
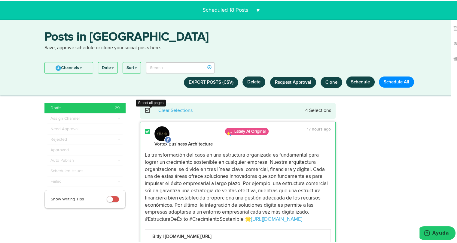
click at [145, 111] on span at bounding box center [151, 109] width 13 height 4
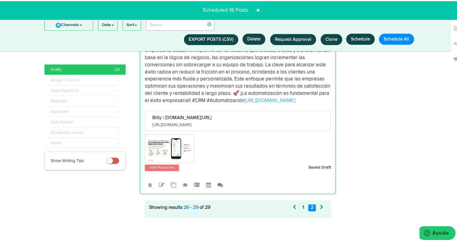
scroll to position [746, 0]
click at [300, 208] on link "1" at bounding box center [303, 206] width 6 height 7
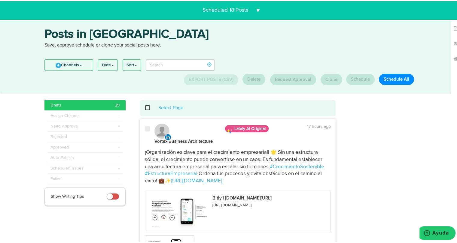
scroll to position [0, 0]
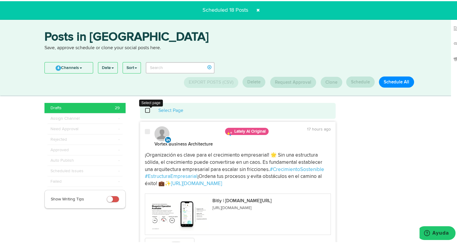
click at [145, 110] on span at bounding box center [151, 109] width 13 height 4
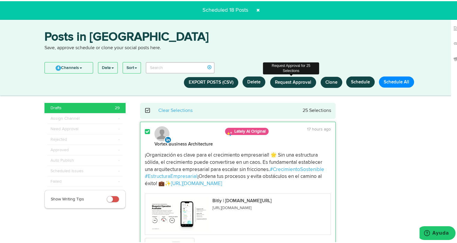
click at [298, 82] on span "Request Approval" at bounding box center [293, 81] width 36 height 5
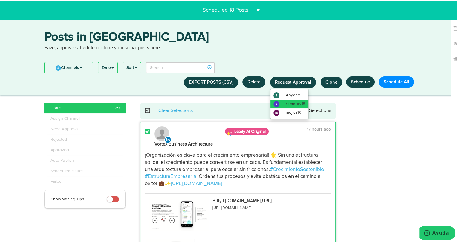
click at [283, 103] on li "r romeroy18" at bounding box center [289, 103] width 38 height 9
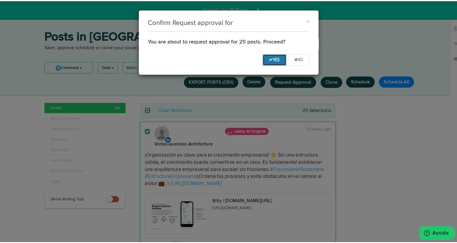
click at [269, 59] on icon "Yes" at bounding box center [274, 59] width 11 height 4
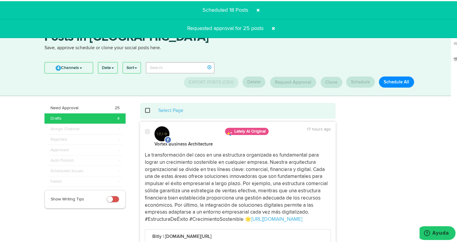
click at [145, 111] on span at bounding box center [151, 109] width 13 height 4
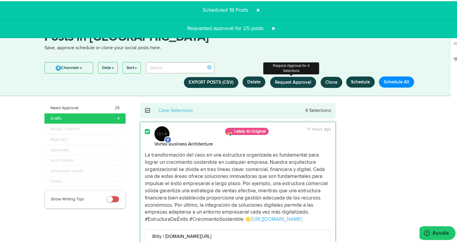
click at [290, 85] on button "Request Approval" at bounding box center [293, 81] width 46 height 11
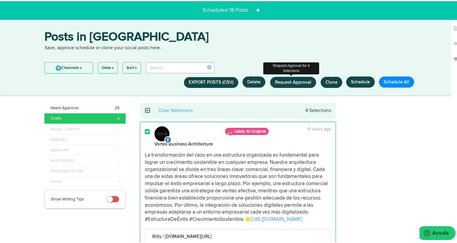
click at [291, 83] on span "Request Approval" at bounding box center [293, 81] width 36 height 5
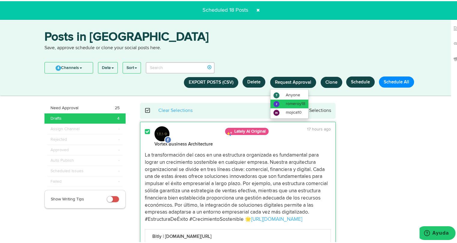
click at [286, 102] on span "romeroy18" at bounding box center [296, 103] width 20 height 4
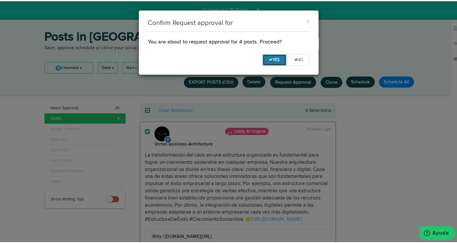
click at [275, 58] on icon "Yes" at bounding box center [274, 59] width 11 height 4
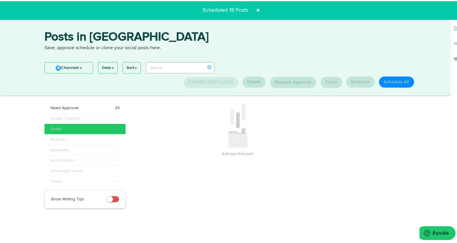
click at [258, 6] on span at bounding box center [258, 9] width 10 height 10
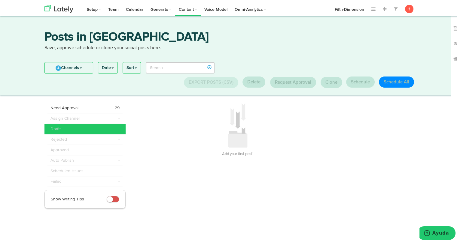
click at [196, 26] on div "Posts in [GEOGRAPHIC_DATA] Save, approve schedule or clone your social posts he…" at bounding box center [230, 54] width 461 height 79
